Goal: Task Accomplishment & Management: Use online tool/utility

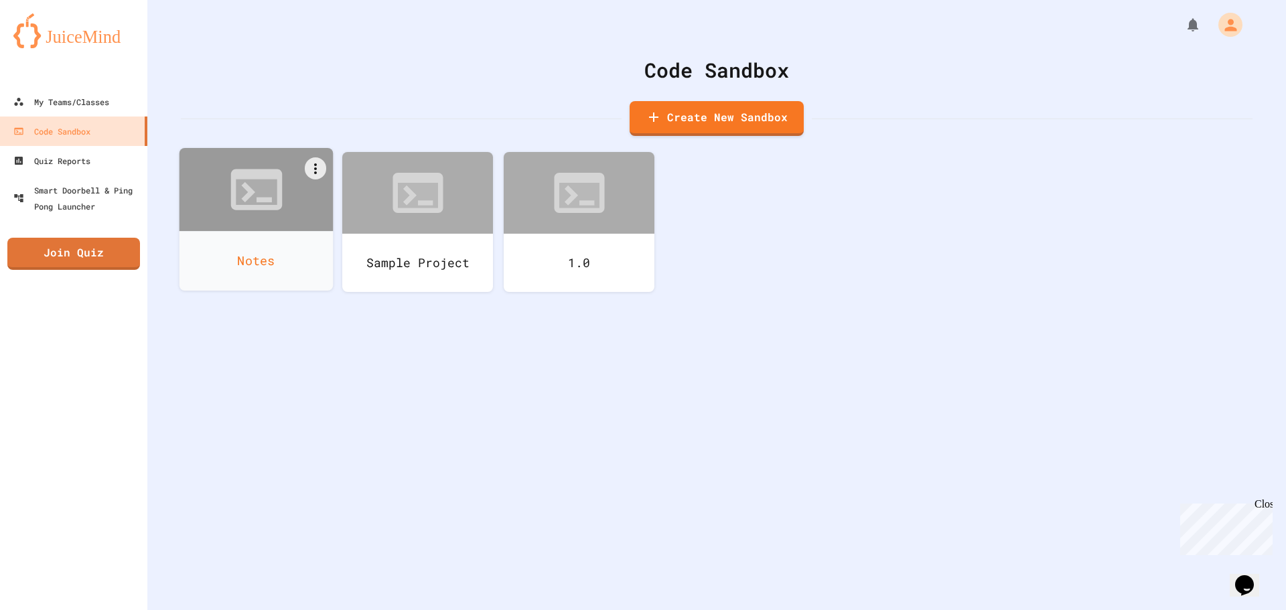
click at [211, 262] on div "Notes" at bounding box center [256, 261] width 154 height 60
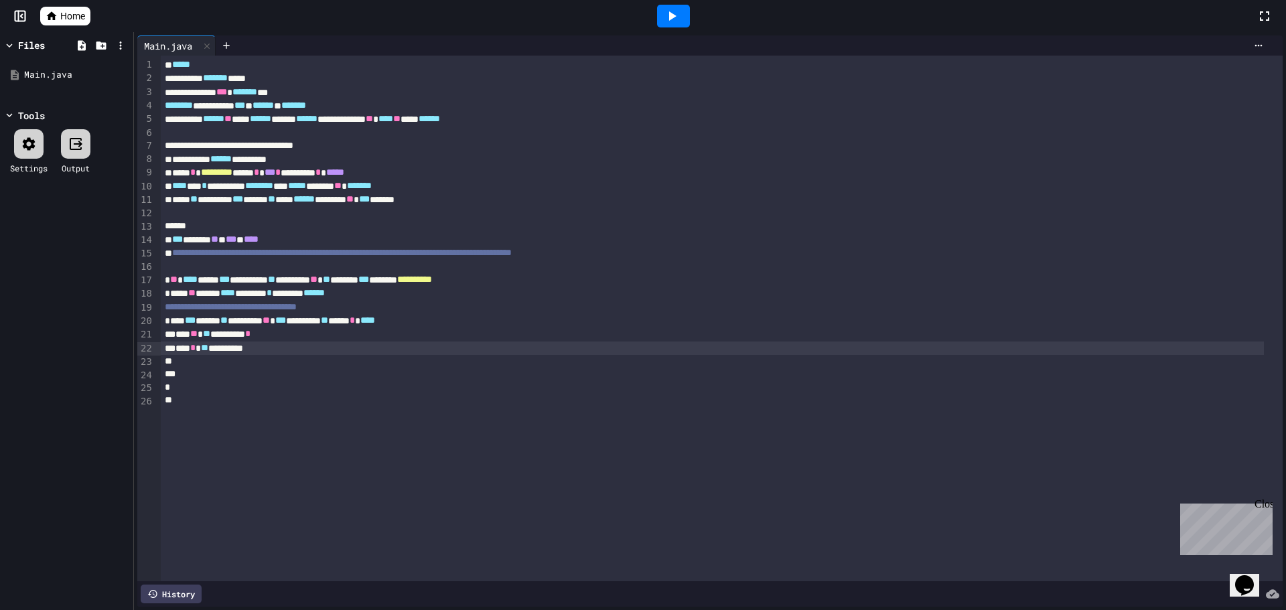
click at [350, 345] on div "*** * ** *********" at bounding box center [712, 348] width 1103 height 13
drag, startPoint x: 350, startPoint y: 345, endPoint x: 328, endPoint y: 346, distance: 22.1
click at [328, 346] on div "*** * ** *********" at bounding box center [712, 348] width 1103 height 13
